Goal: Task Accomplishment & Management: Complete application form

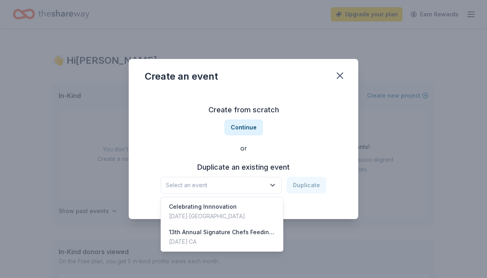
click at [274, 186] on icon "button" at bounding box center [273, 186] width 4 height 2
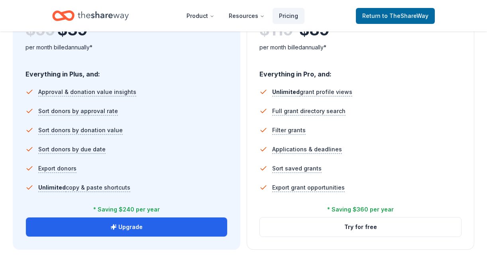
scroll to position [515, 0]
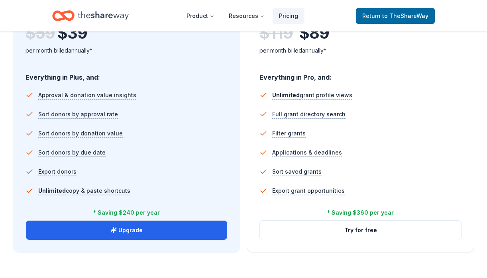
click at [135, 99] on li "Approval & donation value insights" at bounding box center [127, 95] width 202 height 19
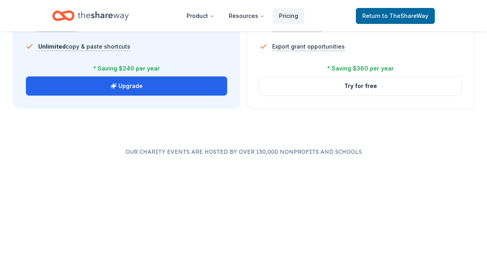
scroll to position [677, 0]
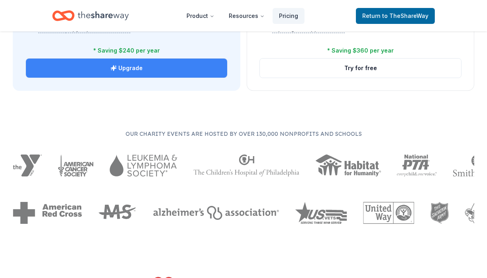
click at [123, 71] on button "Upgrade" at bounding box center [126, 68] width 201 height 19
click at [149, 69] on button "Upgrade" at bounding box center [126, 68] width 201 height 19
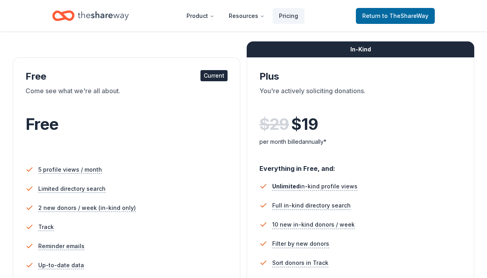
scroll to position [0, 0]
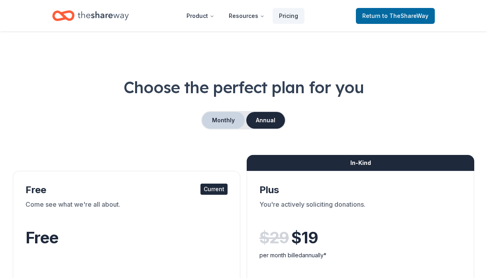
click at [225, 121] on button "Monthly" at bounding box center [223, 120] width 43 height 17
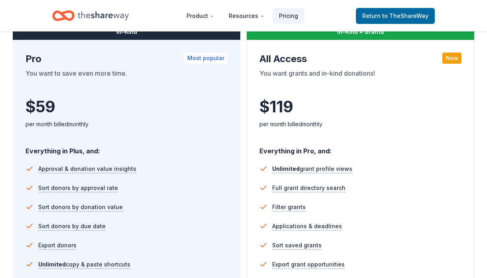
scroll to position [517, 0]
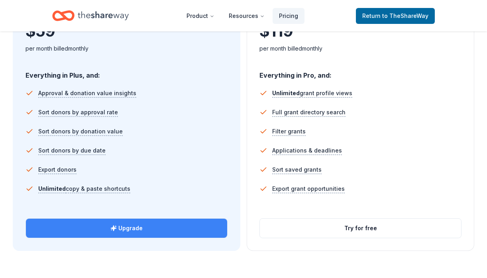
click at [115, 227] on icon "button" at bounding box center [114, 228] width 6 height 6
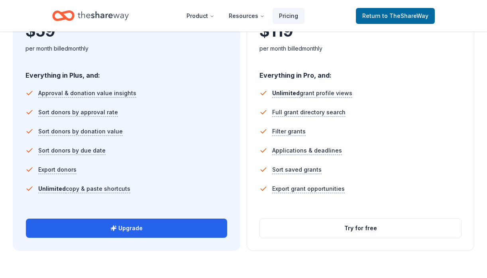
click at [133, 142] on li "Sort donors by due date" at bounding box center [127, 150] width 202 height 19
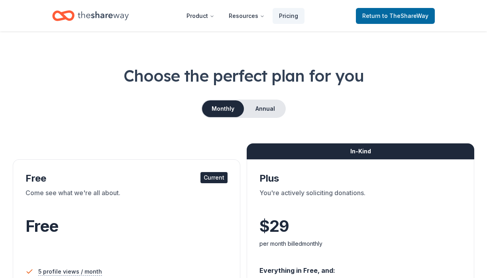
scroll to position [0, 0]
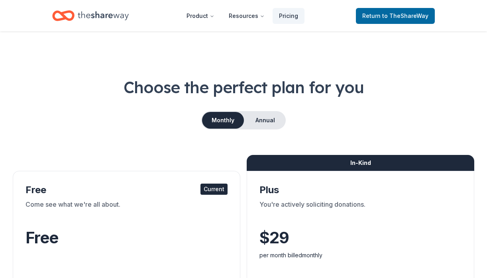
click at [221, 120] on button "Monthly" at bounding box center [223, 120] width 42 height 17
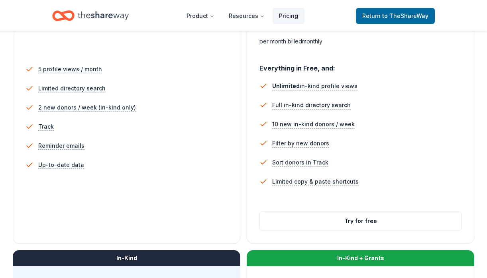
scroll to position [213, 0]
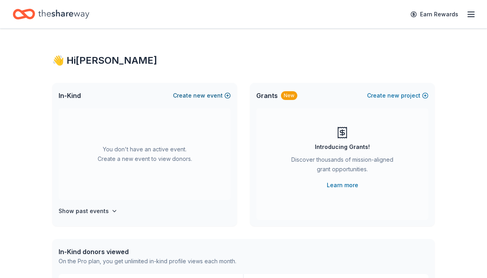
click at [201, 95] on span "new" at bounding box center [199, 96] width 12 height 10
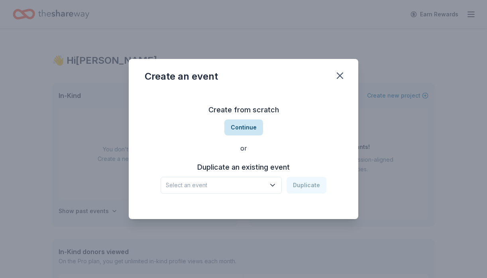
click at [249, 128] on button "Continue" at bounding box center [244, 128] width 39 height 16
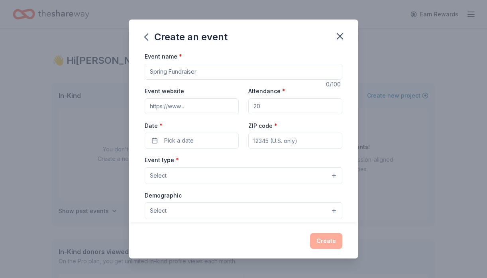
click at [156, 75] on input "Event name *" at bounding box center [244, 72] width 198 height 16
paste input "Signature Chefs Auction: Feeding Motherhood"
type input "Signature Chefs Auction: Feeding Motherhood [GEOGRAPHIC_DATA][US_STATE]"
click at [199, 103] on input "Event website" at bounding box center [192, 107] width 94 height 16
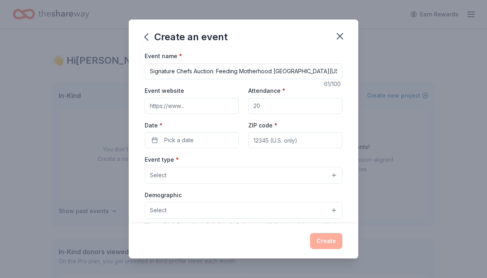
click at [170, 110] on input "Event website" at bounding box center [192, 106] width 94 height 16
paste input "https://signaturechefs.marchofdimes.org/Event_SignatureChefs.aspx?EventId=23093…"
type input "https://signaturechefs.marchofdimes.org/Event_SignatureChefs.aspx?EventId=23093…"
click at [264, 105] on input "Attendance *" at bounding box center [296, 106] width 94 height 16
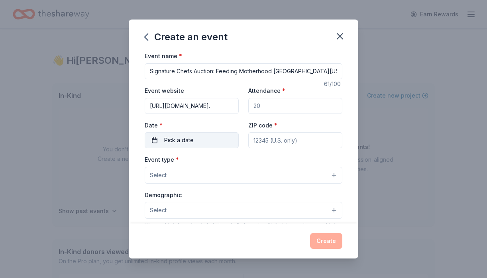
click at [258, 105] on input "Attendance *" at bounding box center [296, 106] width 94 height 16
click at [257, 106] on input "200" at bounding box center [296, 106] width 94 height 16
type input "200"
click at [174, 141] on div "Date * Pick a date" at bounding box center [192, 134] width 94 height 28
click at [219, 148] on button "Pick a date" at bounding box center [192, 140] width 94 height 16
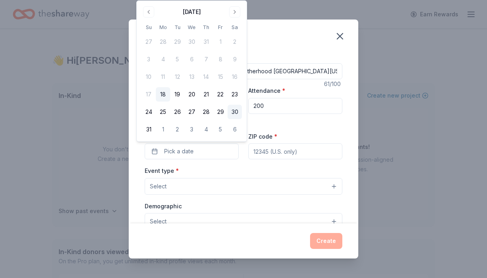
scroll to position [0, 0]
click at [235, 13] on button "Go to next month" at bounding box center [234, 11] width 11 height 11
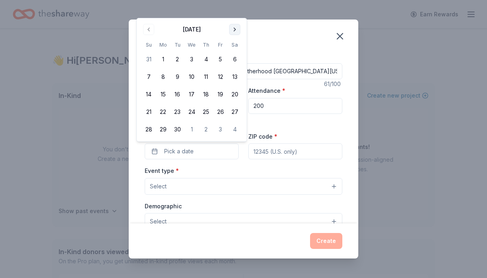
click at [235, 13] on div "Create an event Event name * Signature Chefs Auction: Feeding Motherhood Southw…" at bounding box center [243, 139] width 487 height 278
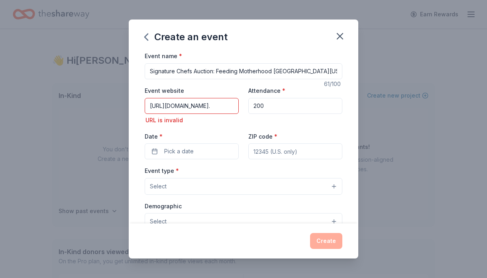
click at [268, 109] on input "200" at bounding box center [296, 106] width 94 height 16
drag, startPoint x: 150, startPoint y: 106, endPoint x: 228, endPoint y: 121, distance: 80.0
click at [228, 121] on div "Event website https://signaturechefs.marchofdimes.org/Event_SignatureChefs.aspx…" at bounding box center [192, 105] width 94 height 39
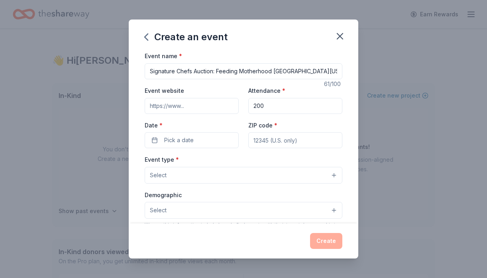
click at [162, 106] on input "Event website" at bounding box center [192, 106] width 94 height 16
paste input "https://signaturechefs.marchofdimes.org/"
type input "https://signaturechefs.marchofdimes.org/"
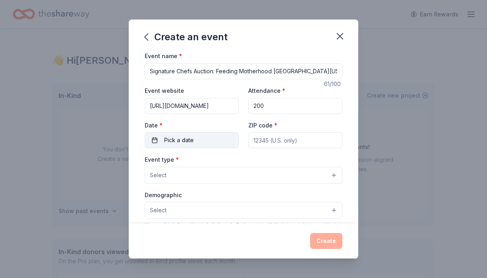
click at [186, 142] on span "Pick a date" at bounding box center [179, 141] width 30 height 10
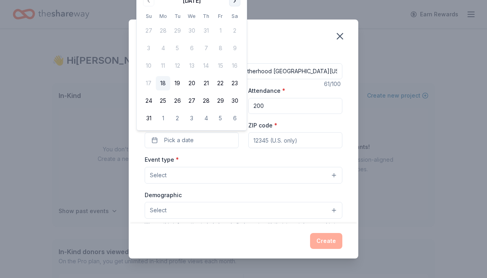
click at [234, 1] on button "Go to next month" at bounding box center [234, 0] width 11 height 11
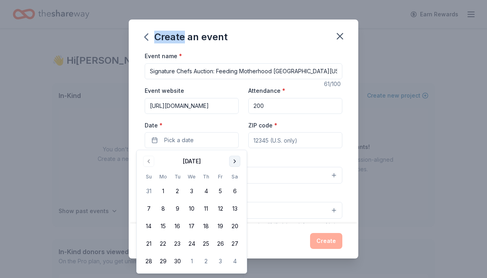
click at [234, 1] on div "Create an event Event name * Signature Chefs Auction: Feeding Motherhood Southw…" at bounding box center [243, 139] width 487 height 278
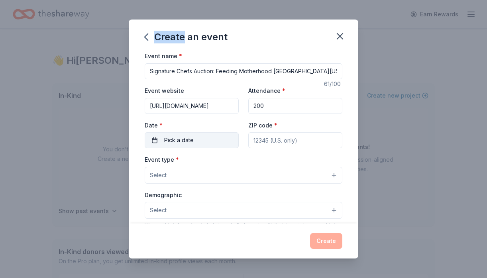
click at [210, 139] on button "Pick a date" at bounding box center [192, 140] width 94 height 16
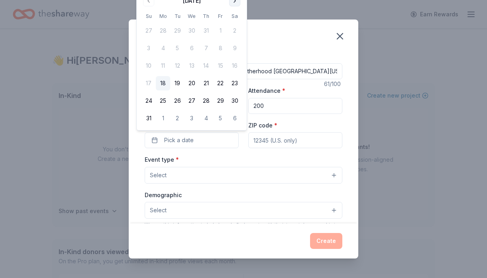
click at [235, 2] on button "Go to next month" at bounding box center [234, 0] width 11 height 11
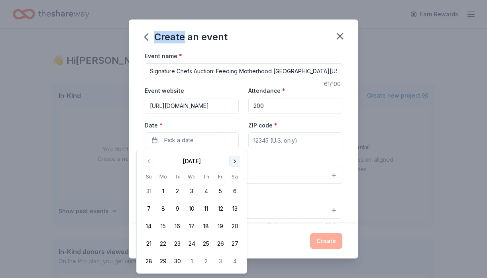
click at [233, 160] on button "Go to next month" at bounding box center [234, 161] width 11 height 11
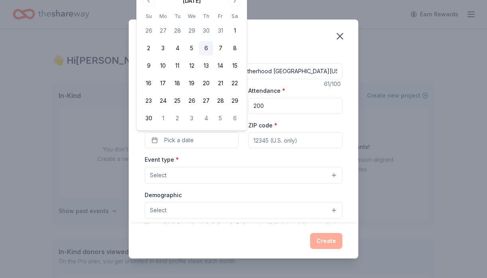
click at [204, 47] on button "6" at bounding box center [206, 48] width 14 height 14
click at [275, 139] on input "ZIP code *" at bounding box center [296, 140] width 94 height 16
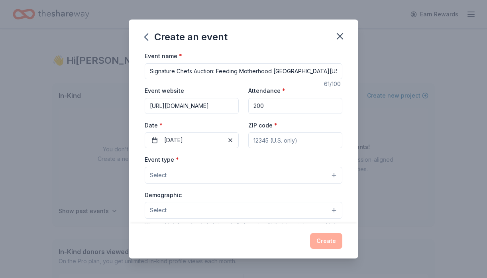
click at [259, 142] on input "ZIP code *" at bounding box center [296, 140] width 94 height 16
paste input "33901"
type input "33901"
click at [209, 174] on button "Select" at bounding box center [244, 175] width 198 height 17
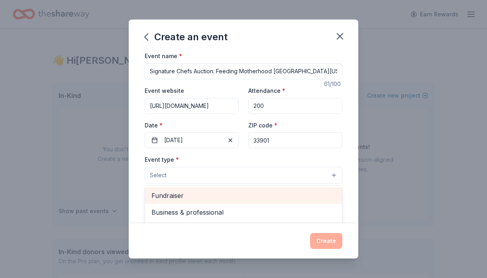
click at [205, 195] on span "Fundraiser" at bounding box center [244, 196] width 184 height 10
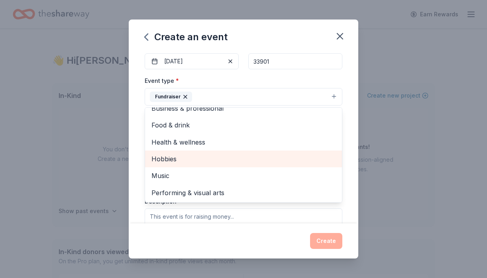
scroll to position [10, 0]
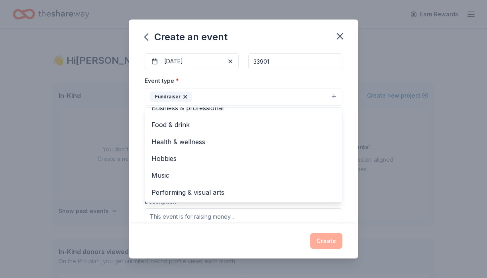
click at [115, 168] on div "Create an event Event name * Signature Chefs Auction: Feeding Motherhood Southw…" at bounding box center [243, 139] width 487 height 278
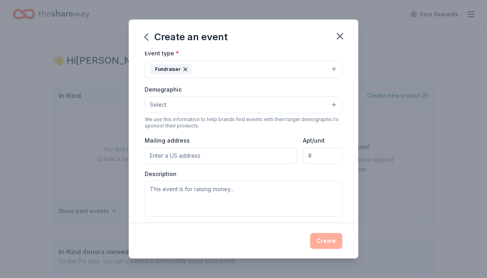
scroll to position [108, 0]
click at [168, 101] on button "Select" at bounding box center [244, 104] width 198 height 17
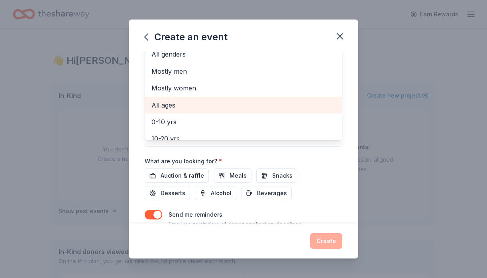
scroll to position [0, 0]
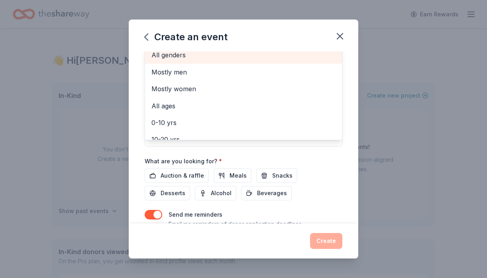
click at [176, 51] on div "All genders" at bounding box center [243, 55] width 197 height 17
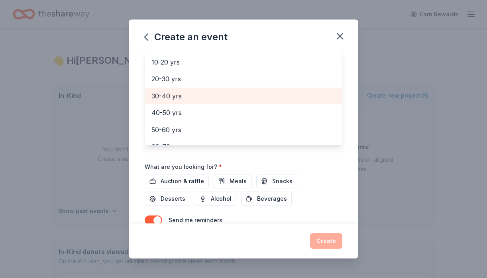
scroll to position [73, 0]
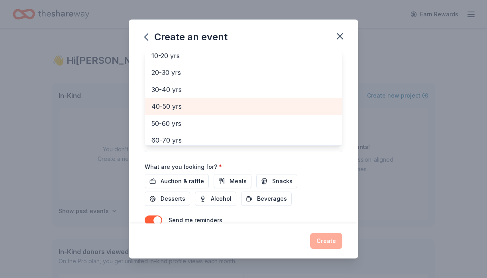
click at [184, 103] on span "40-50 yrs" at bounding box center [244, 106] width 184 height 10
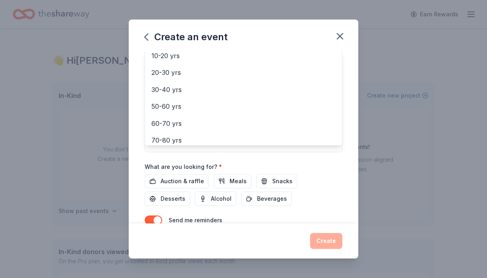
click at [249, 161] on div "Event name * Signature Chefs Auction: Feeding Motherhood Southwest Florida 61 /…" at bounding box center [244, 64] width 198 height 370
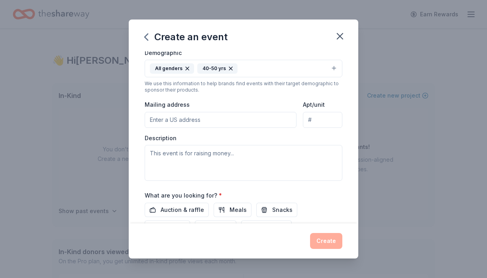
scroll to position [145, 0]
click at [189, 116] on input "Mailing address" at bounding box center [221, 119] width 152 height 16
type input "155 N Lakeview Blvd"
type input "Ste 203"
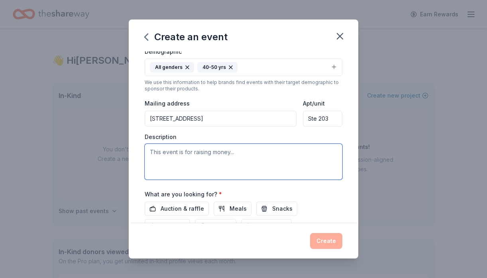
click at [164, 149] on textarea at bounding box center [244, 162] width 198 height 36
click at [154, 152] on textarea "To enrich screen reader interactions, please activate Accessibility in Grammarl…" at bounding box center [244, 162] width 198 height 36
paste textarea "Signature Chefs Auction: Feeding Motherhood is an unforgettable evening, featur…"
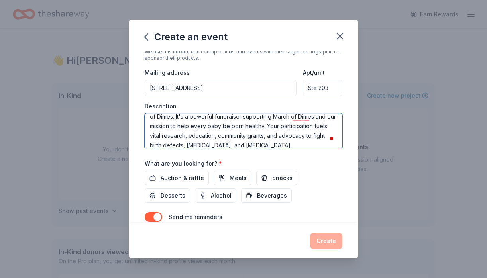
scroll to position [180, 0]
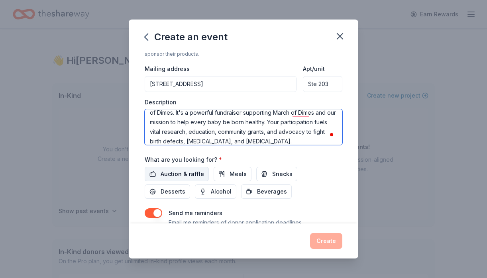
type textarea "Signature Chefs Auction: Feeding Motherhood is an unforgettable evening, featur…"
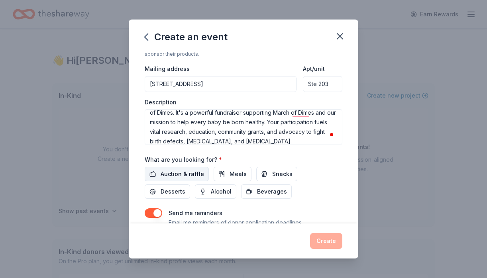
click at [181, 174] on span "Auction & raffle" at bounding box center [182, 175] width 43 height 10
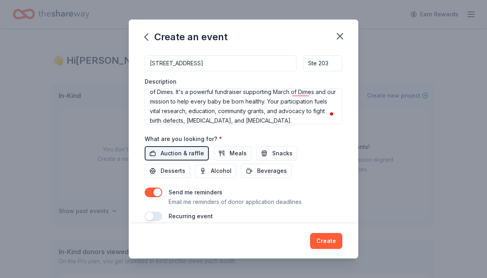
scroll to position [211, 0]
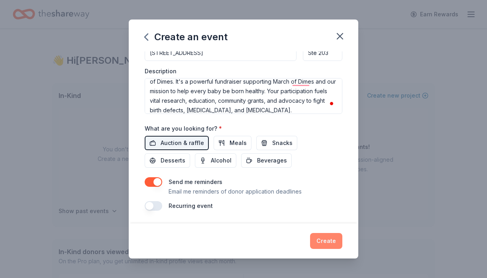
click at [330, 244] on button "Create" at bounding box center [326, 241] width 32 height 16
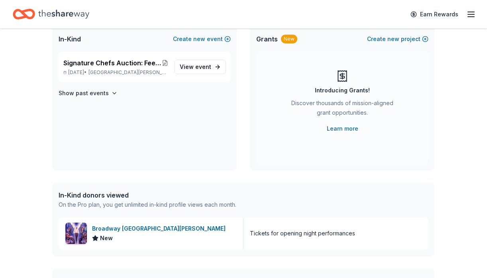
scroll to position [57, 0]
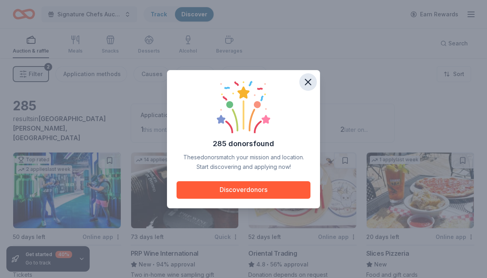
click at [311, 79] on icon "button" at bounding box center [309, 82] width 6 height 6
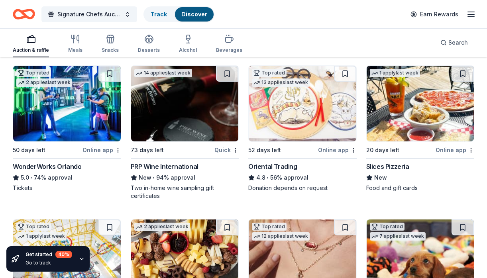
scroll to position [97, 0]
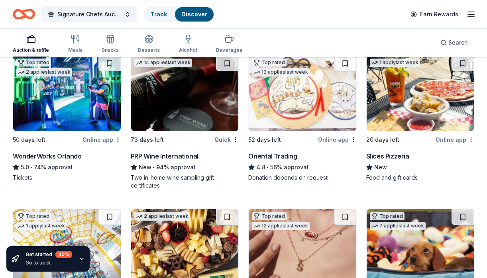
click at [47, 152] on div "WonderWorks Orlando" at bounding box center [47, 157] width 69 height 10
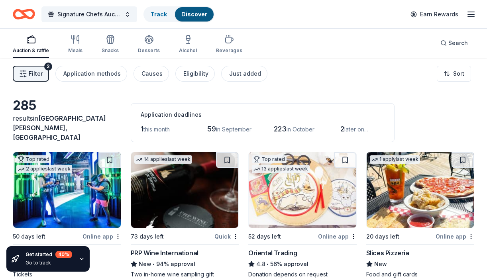
scroll to position [0, 0]
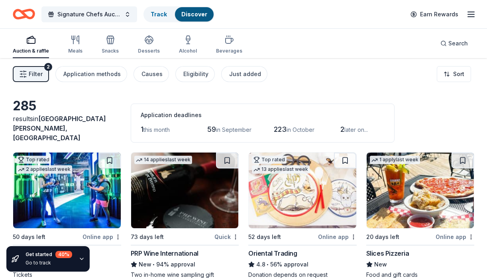
click at [149, 126] on span "this month" at bounding box center [157, 129] width 26 height 7
click at [455, 75] on html "Signature Chefs Auction: Feeding Motherhood Southwest Florida Track Discover Ea…" at bounding box center [243, 139] width 487 height 278
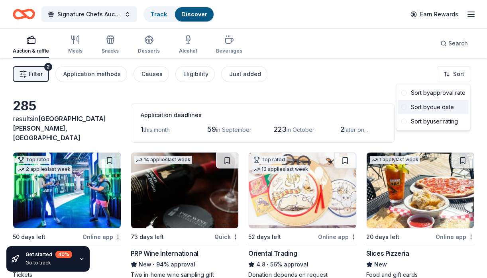
click at [403, 106] on span at bounding box center [405, 108] width 6 height 6
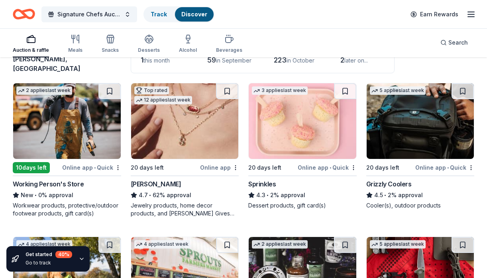
scroll to position [71, 0]
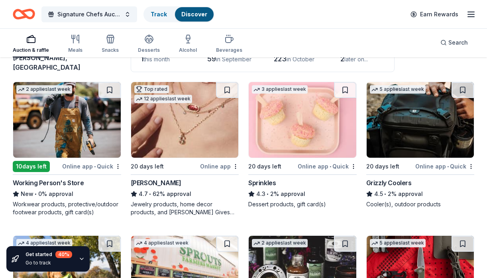
click at [38, 178] on div "Working Person's Store" at bounding box center [48, 183] width 71 height 10
click at [151, 178] on div "Kendra Scott" at bounding box center [156, 183] width 51 height 10
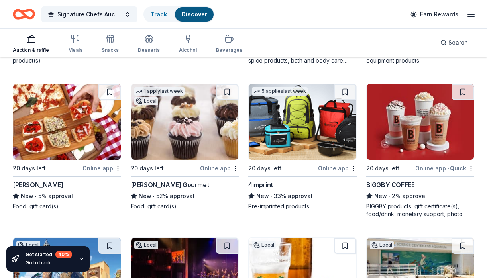
scroll to position [385, 0]
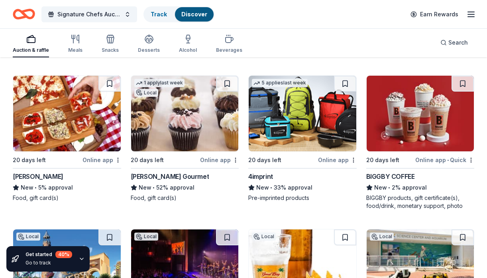
click at [150, 172] on div "Wright's Gourmet" at bounding box center [170, 177] width 79 height 10
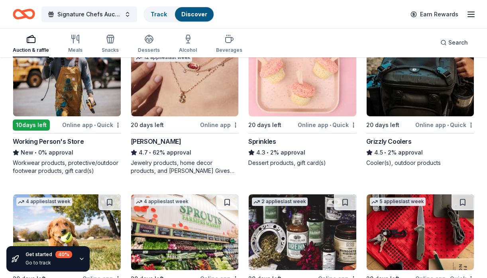
scroll to position [135, 0]
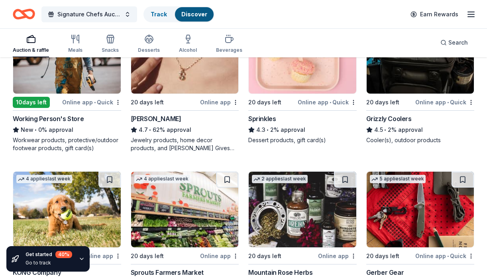
click at [264, 114] on div "Sprinkles" at bounding box center [263, 119] width 28 height 10
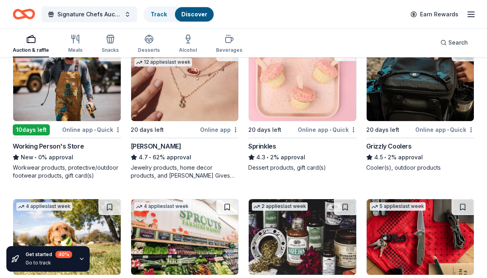
scroll to position [105, 0]
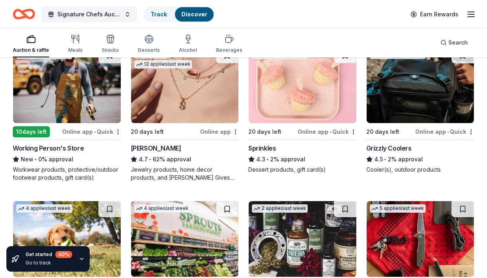
click at [387, 144] on div "Grizzly Coolers" at bounding box center [389, 149] width 45 height 10
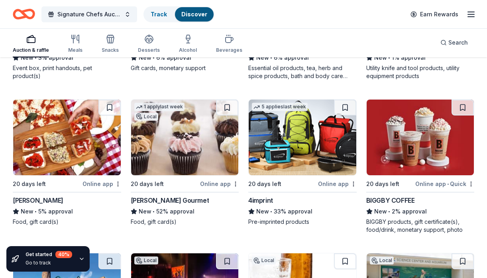
scroll to position [376, 0]
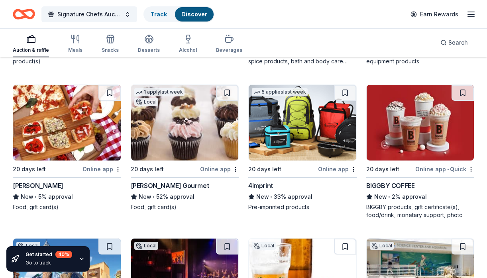
click at [149, 181] on div "Wright's Gourmet" at bounding box center [170, 186] width 79 height 10
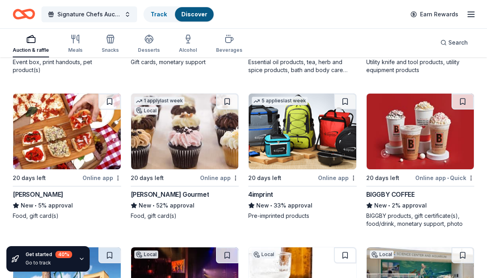
scroll to position [344, 0]
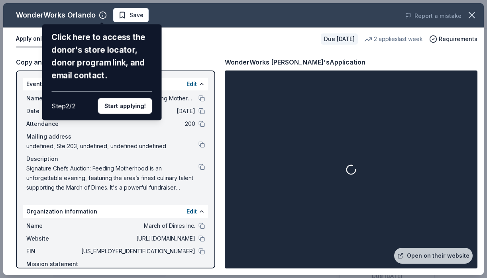
scroll to position [102, 0]
click at [120, 105] on button "Start applying!" at bounding box center [125, 106] width 54 height 16
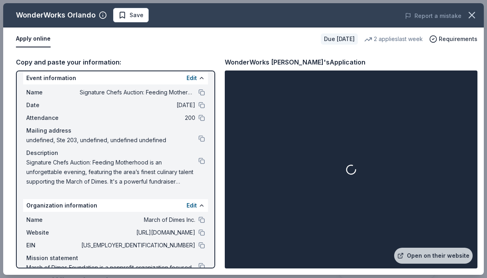
scroll to position [0, 0]
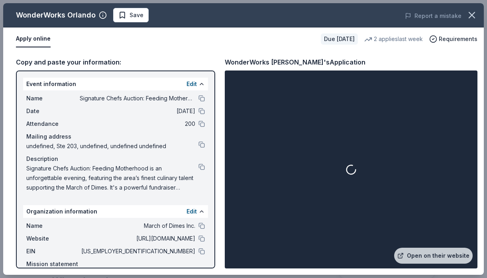
click at [197, 82] on div "Edit" at bounding box center [196, 84] width 18 height 10
click at [440, 254] on link "Open on their website" at bounding box center [434, 256] width 79 height 16
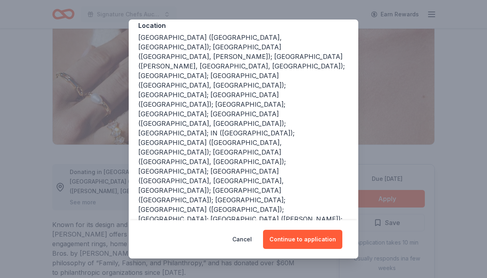
scroll to position [110, 0]
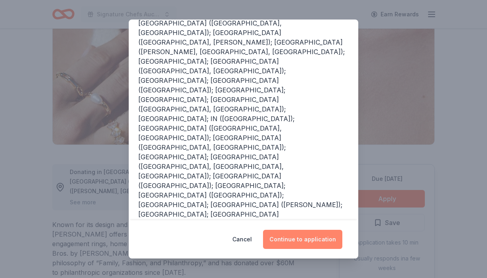
click at [299, 238] on button "Continue to application" at bounding box center [302, 239] width 79 height 19
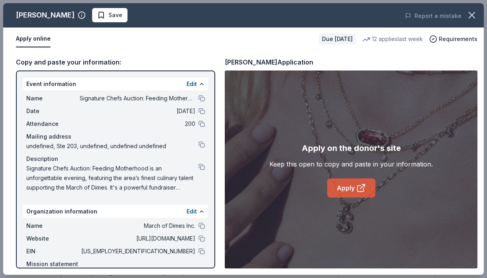
click at [347, 188] on link "Apply" at bounding box center [352, 188] width 48 height 19
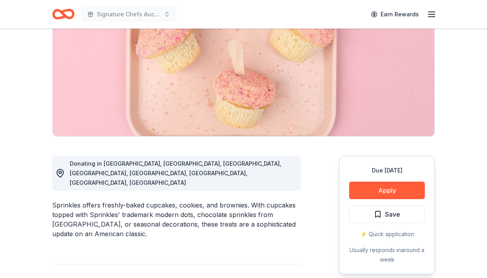
scroll to position [106, 0]
click at [381, 189] on button "Apply" at bounding box center [387, 191] width 76 height 18
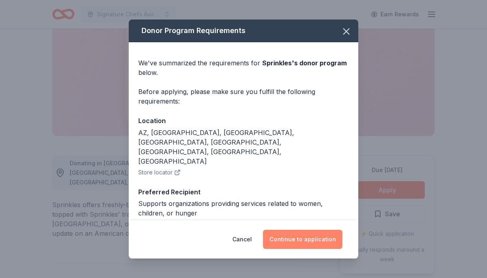
click at [297, 241] on button "Continue to application" at bounding box center [302, 239] width 79 height 19
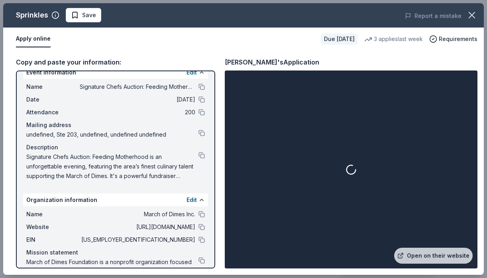
scroll to position [0, 0]
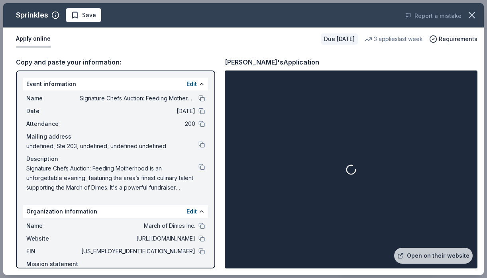
click at [201, 99] on button at bounding box center [202, 98] width 6 height 6
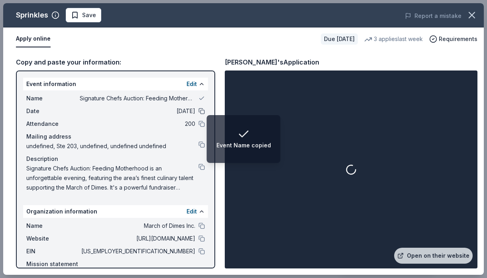
click at [201, 114] on button at bounding box center [202, 111] width 6 height 6
click at [203, 99] on button at bounding box center [202, 98] width 6 height 6
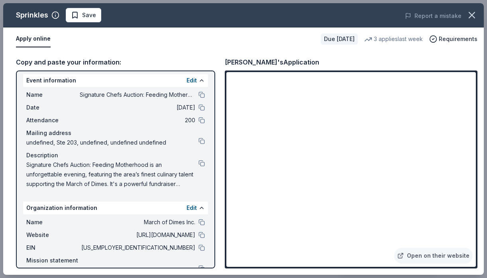
scroll to position [4, 0]
click at [201, 163] on button at bounding box center [202, 163] width 6 height 6
click at [422, 258] on link "Open on their website" at bounding box center [434, 256] width 79 height 16
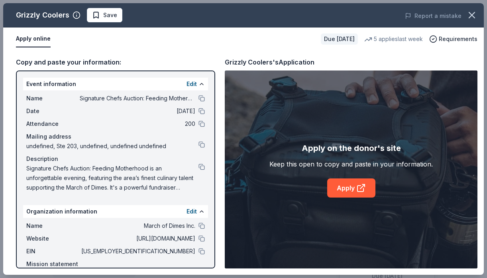
scroll to position [83, 0]
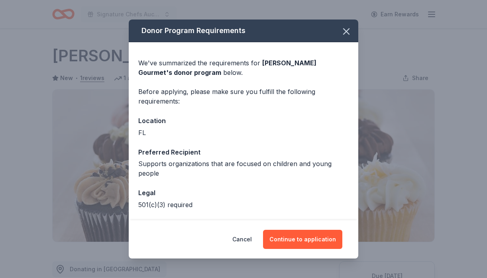
scroll to position [161, 0]
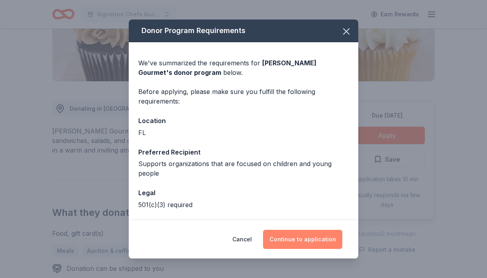
click at [282, 241] on button "Continue to application" at bounding box center [302, 239] width 79 height 19
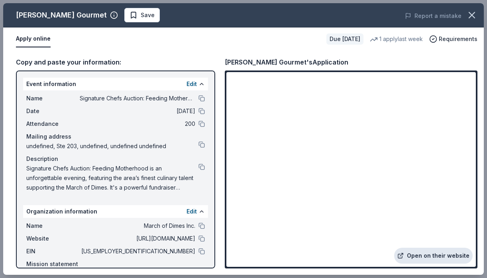
click at [428, 253] on link "Open on their website" at bounding box center [434, 256] width 79 height 16
